Goal: Information Seeking & Learning: Learn about a topic

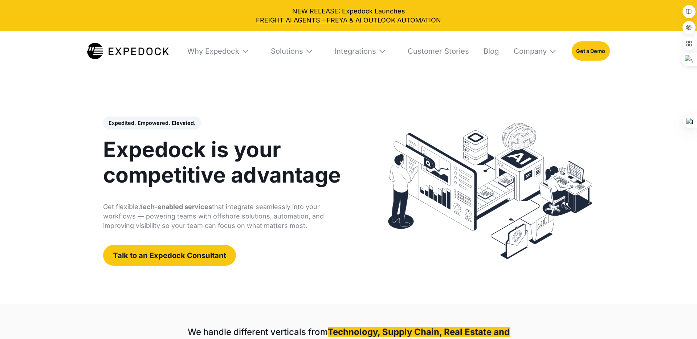
select select
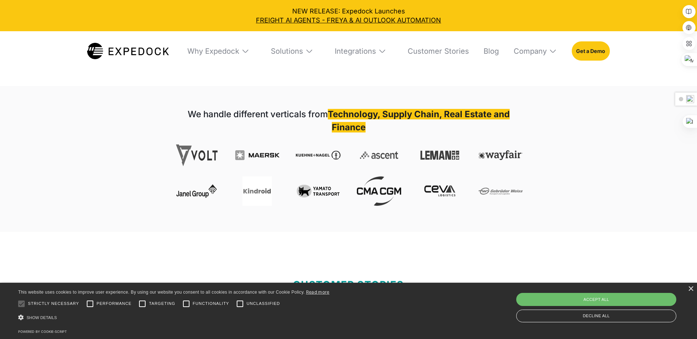
scroll to position [218, 0]
click at [385, 53] on img at bounding box center [382, 51] width 8 height 8
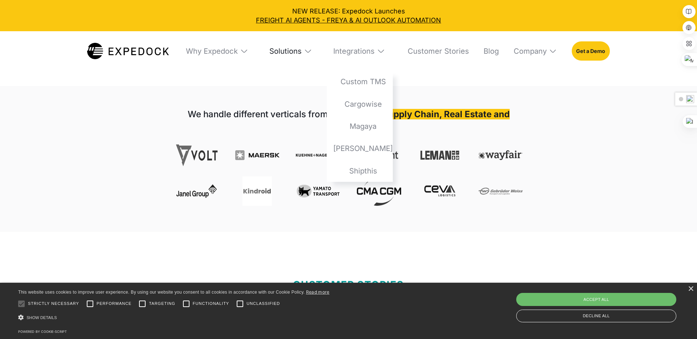
click at [301, 50] on div "Solutions" at bounding box center [286, 50] width 32 height 9
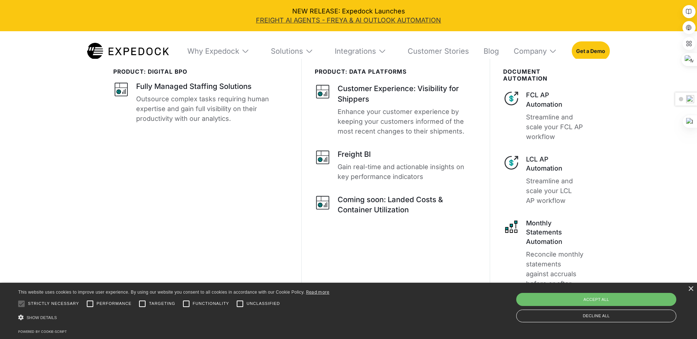
click at [530, 19] on link "FREIGHT AI AGENTS - FREYA & AI OUTLOOK AUTOMATION" at bounding box center [349, 20] width 684 height 9
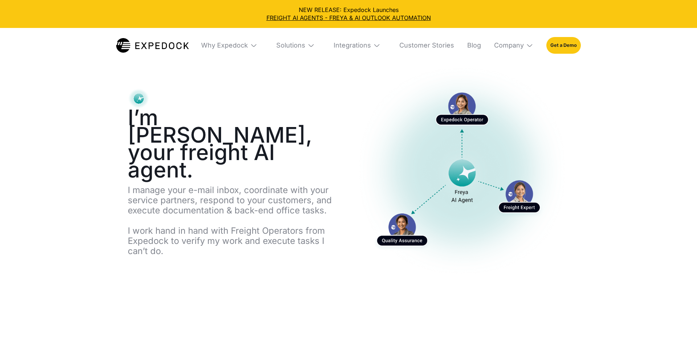
select select
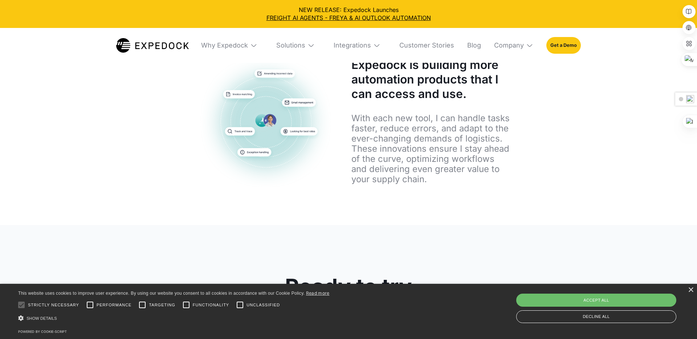
scroll to position [4036, 0]
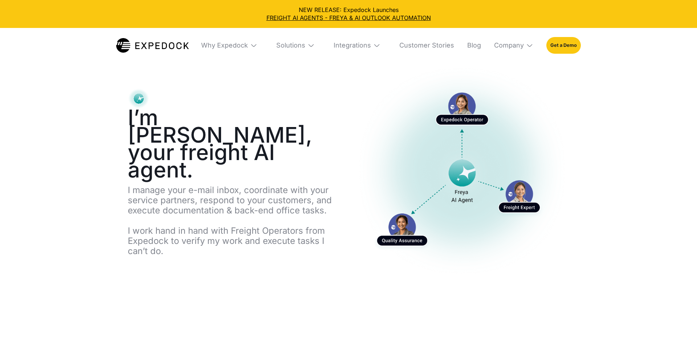
select select
